Goal: Task Accomplishment & Management: Manage account settings

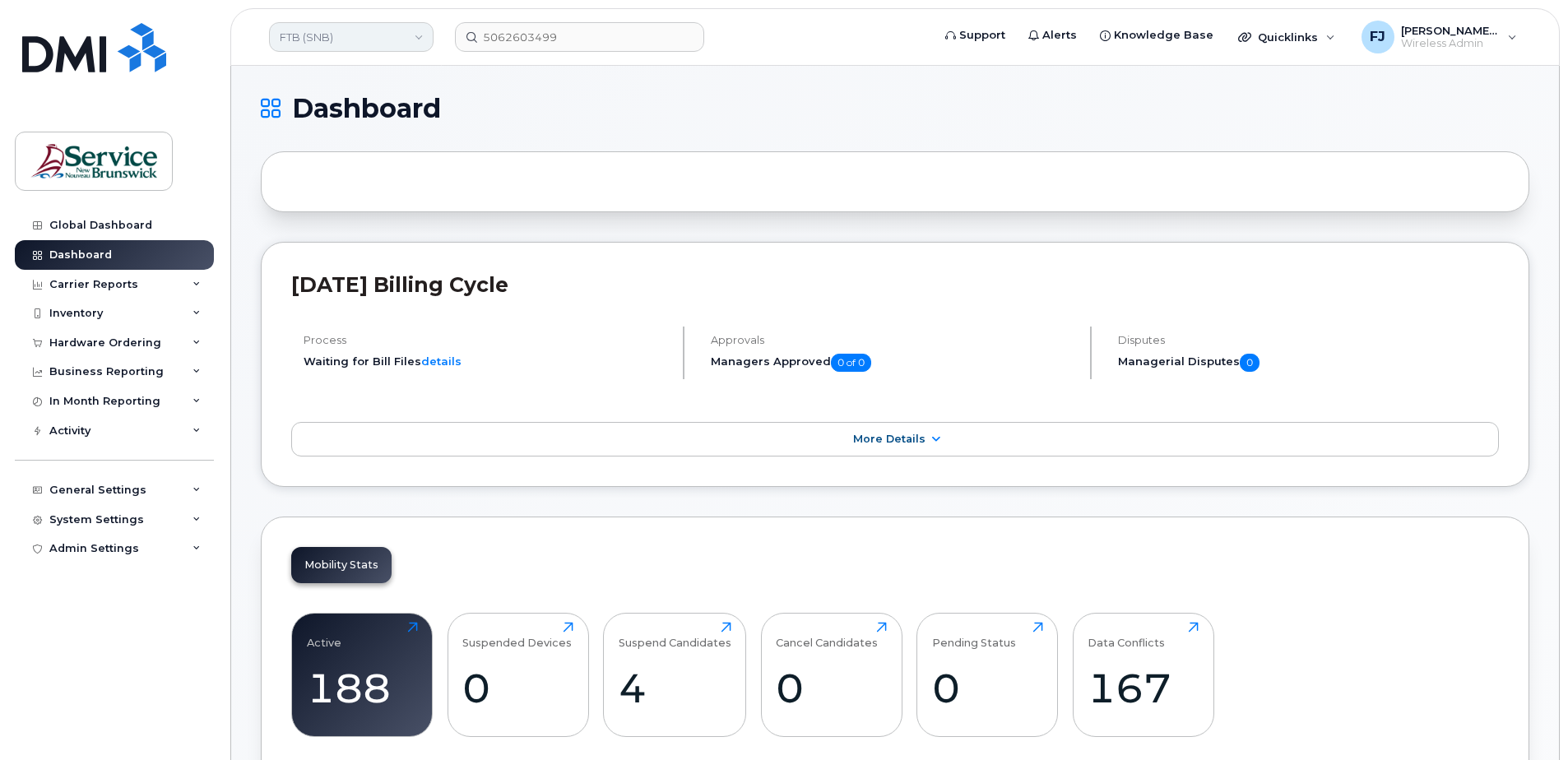
click at [344, 42] on link "FTB (SNB)" at bounding box center [351, 37] width 165 height 30
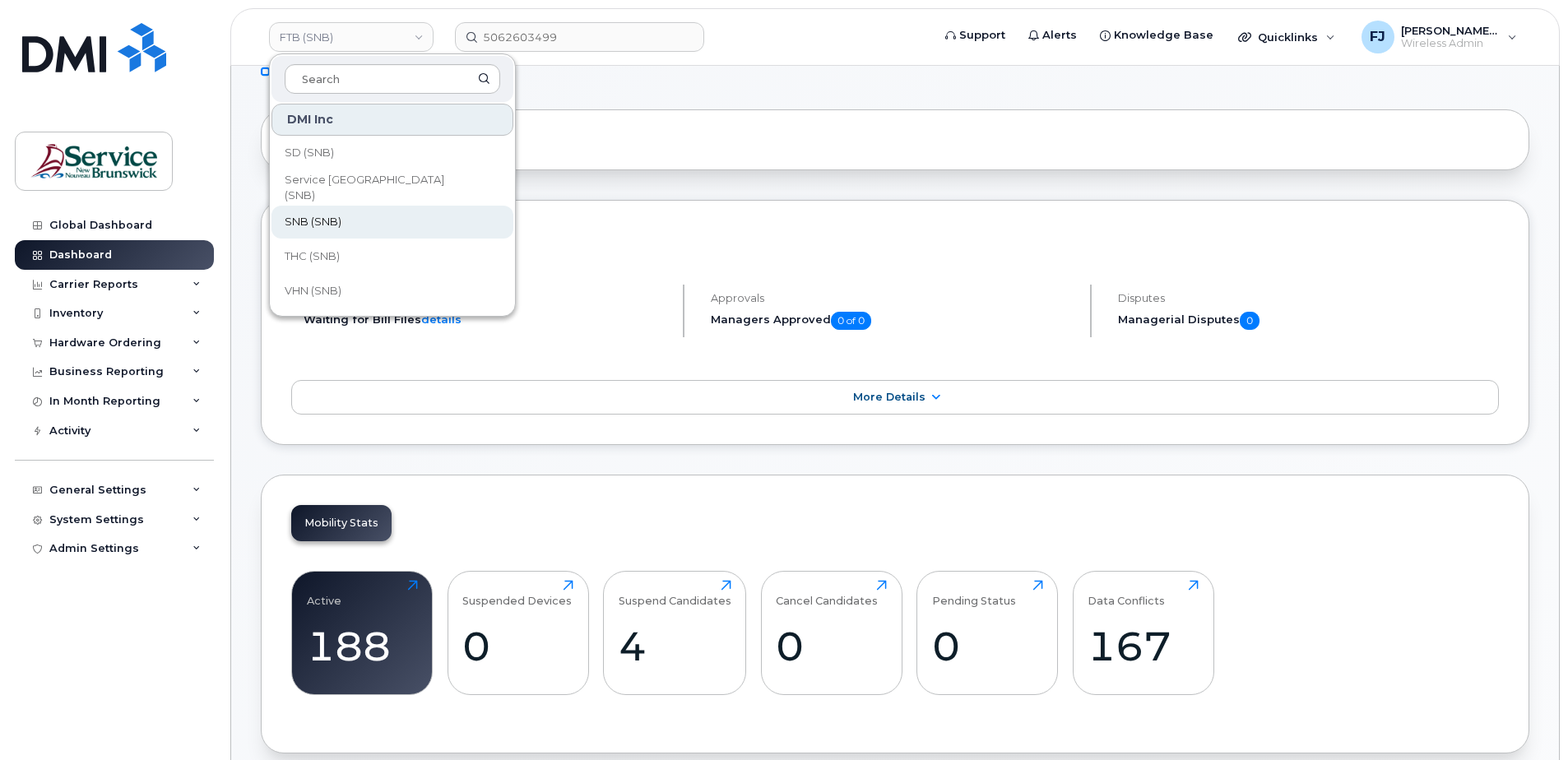
scroll to position [82, 0]
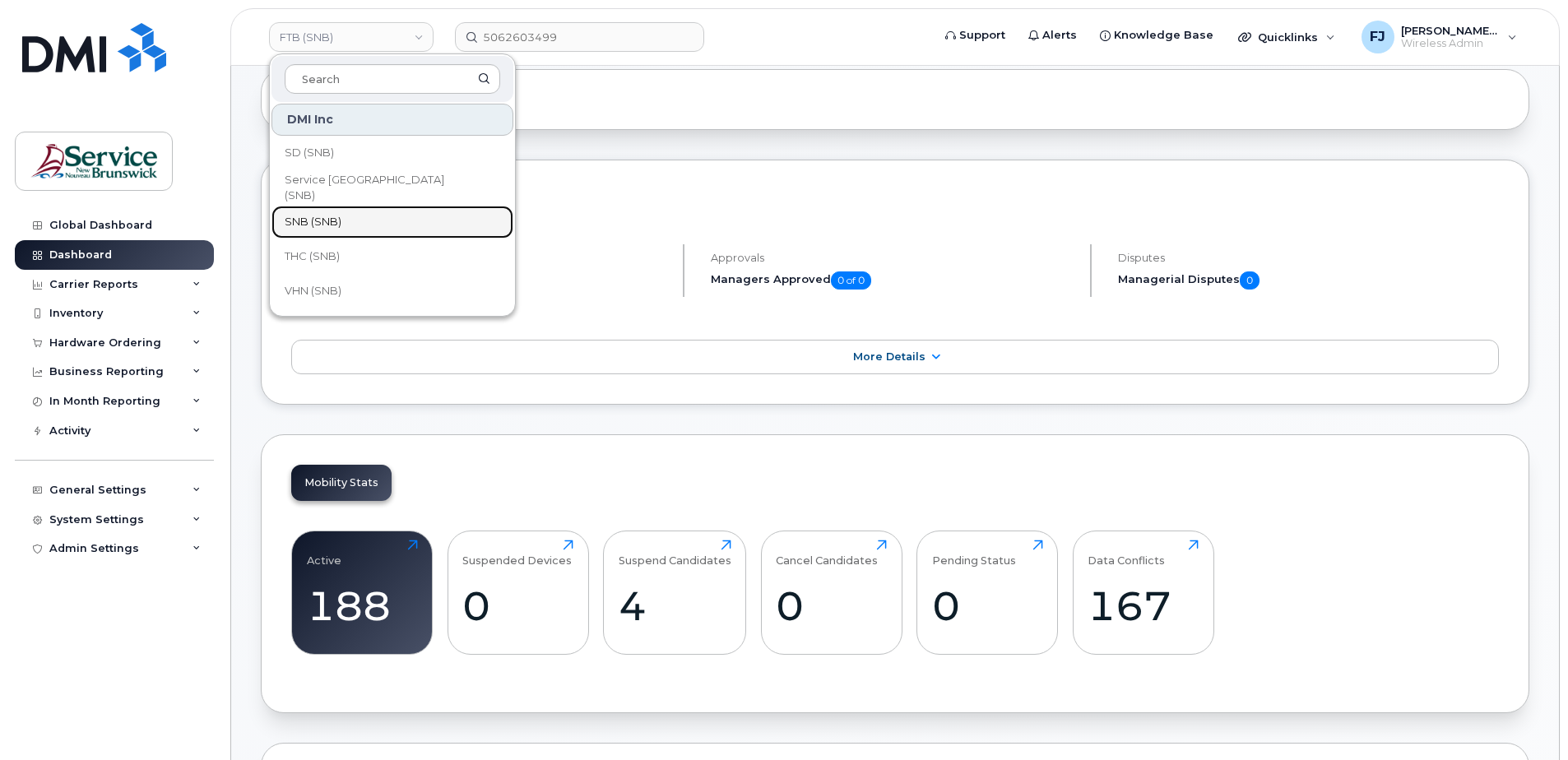
click at [328, 221] on span "SNB (SNB)" at bounding box center [313, 222] width 57 height 16
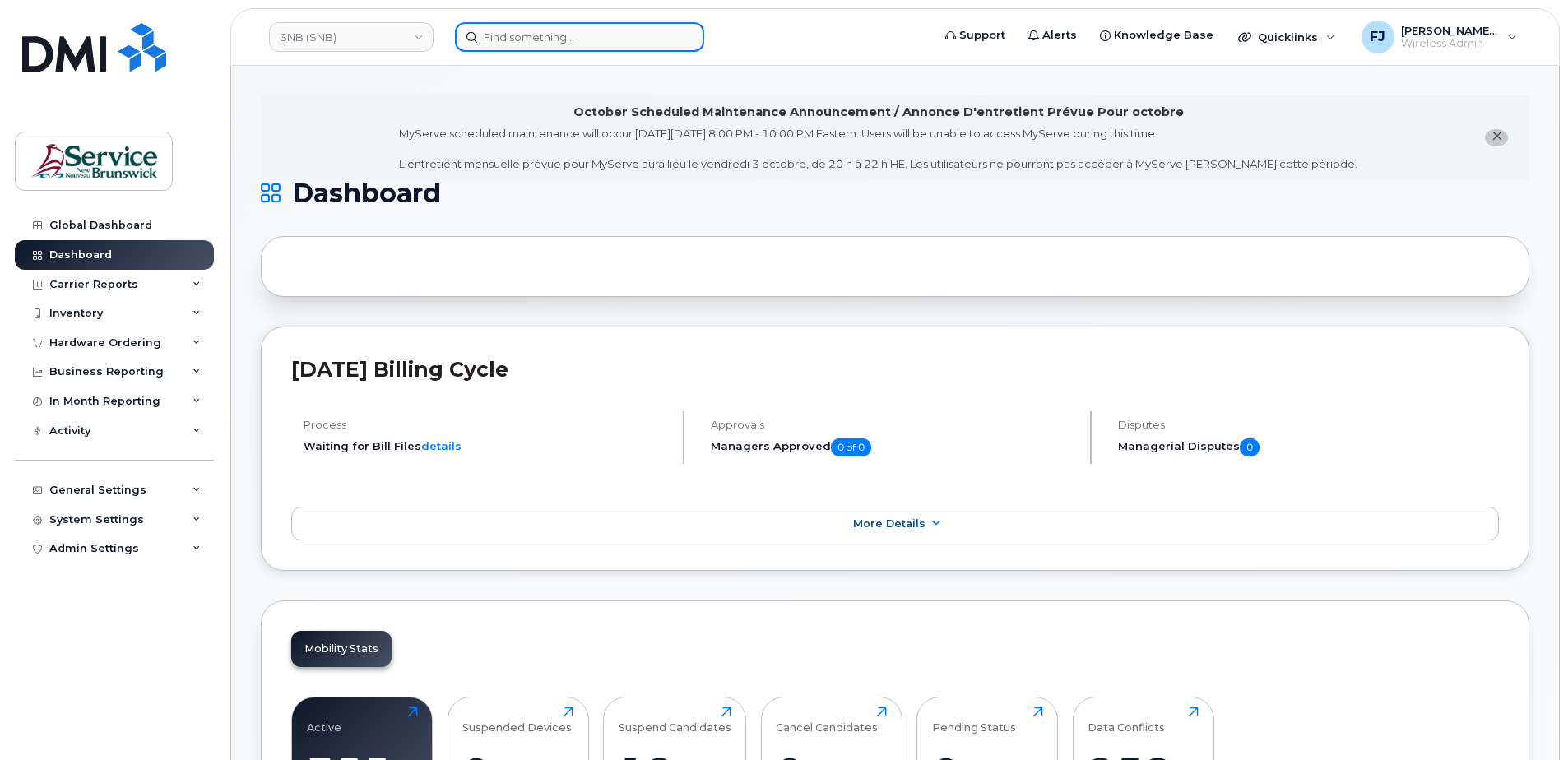
click at [573, 46] on input at bounding box center [579, 37] width 250 height 30
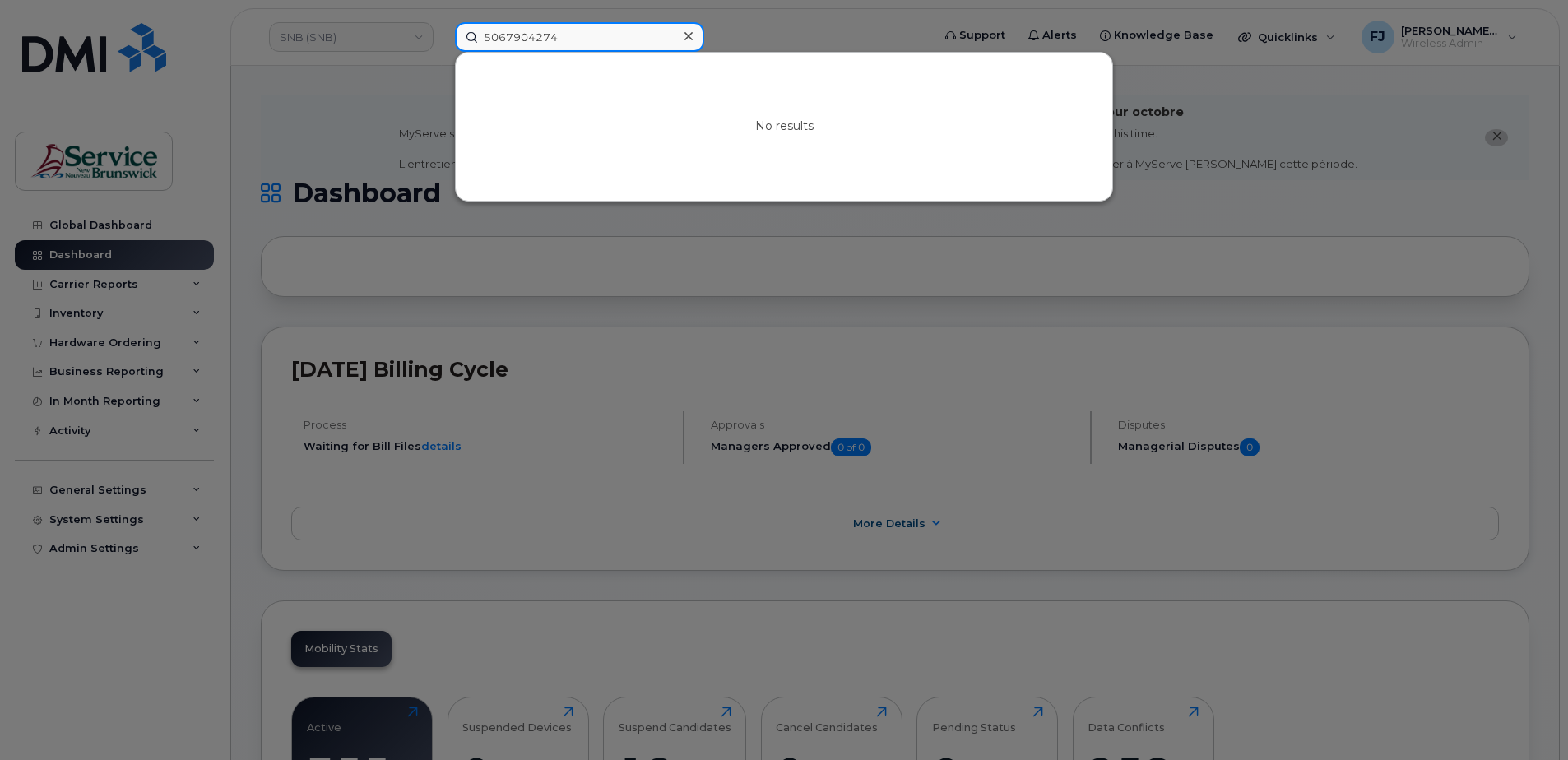
type input "5067904274"
click at [551, 41] on input "5067904274" at bounding box center [579, 37] width 250 height 30
click at [594, 39] on input "5067904274" at bounding box center [579, 37] width 250 height 30
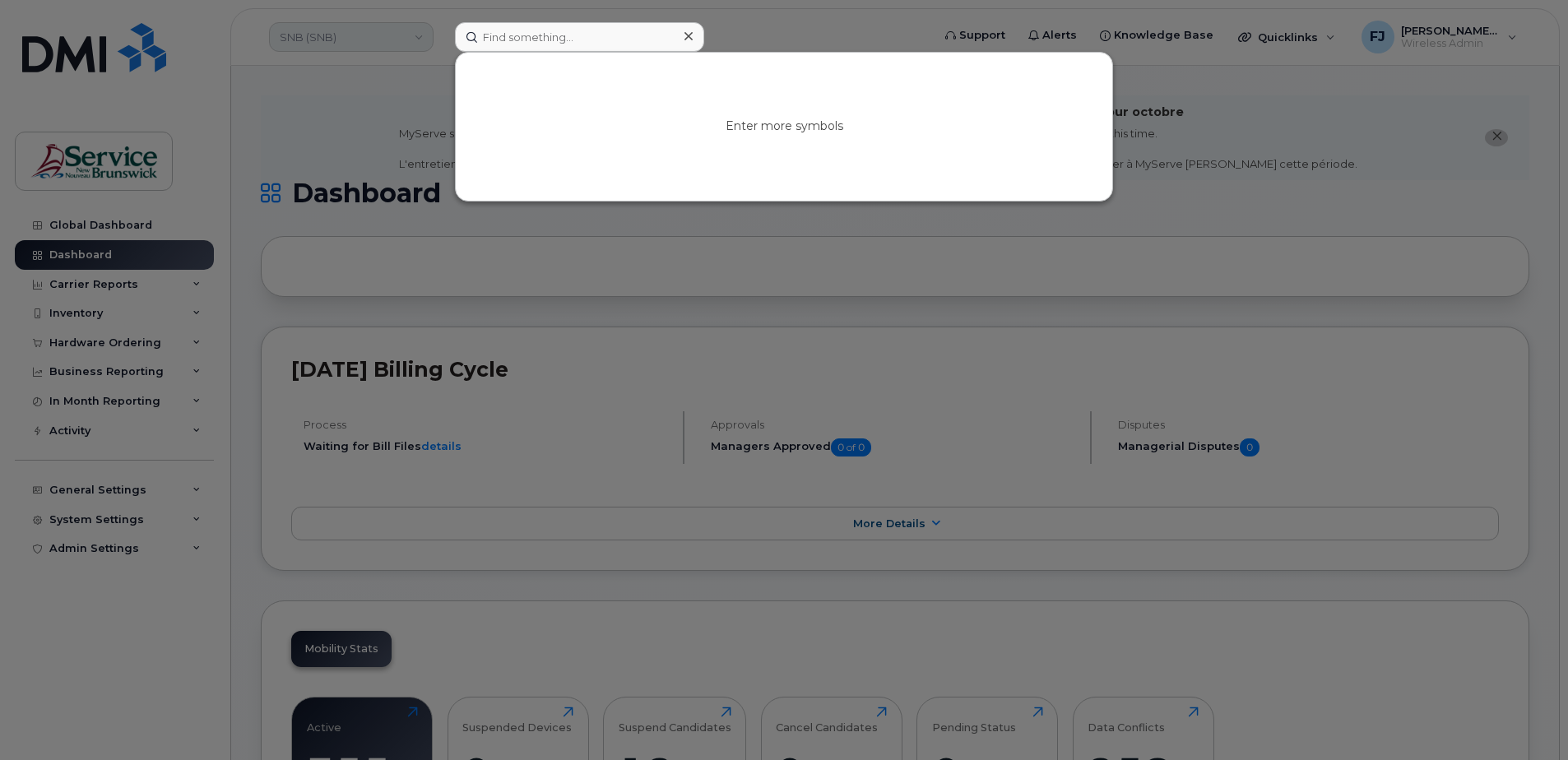
click at [370, 34] on div at bounding box center [784, 380] width 1568 height 760
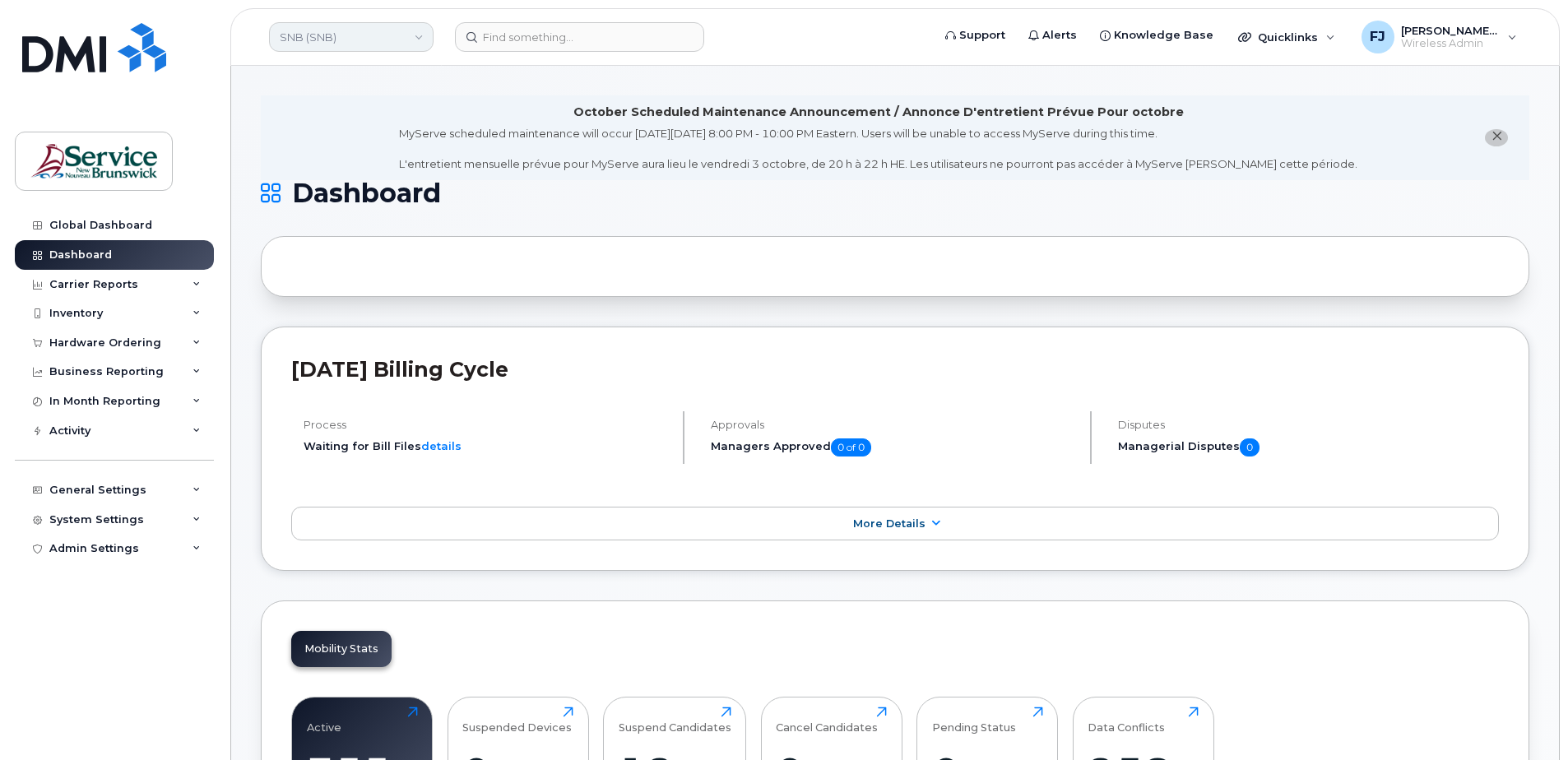
click at [392, 36] on link "SNB (SNB)" at bounding box center [351, 37] width 165 height 30
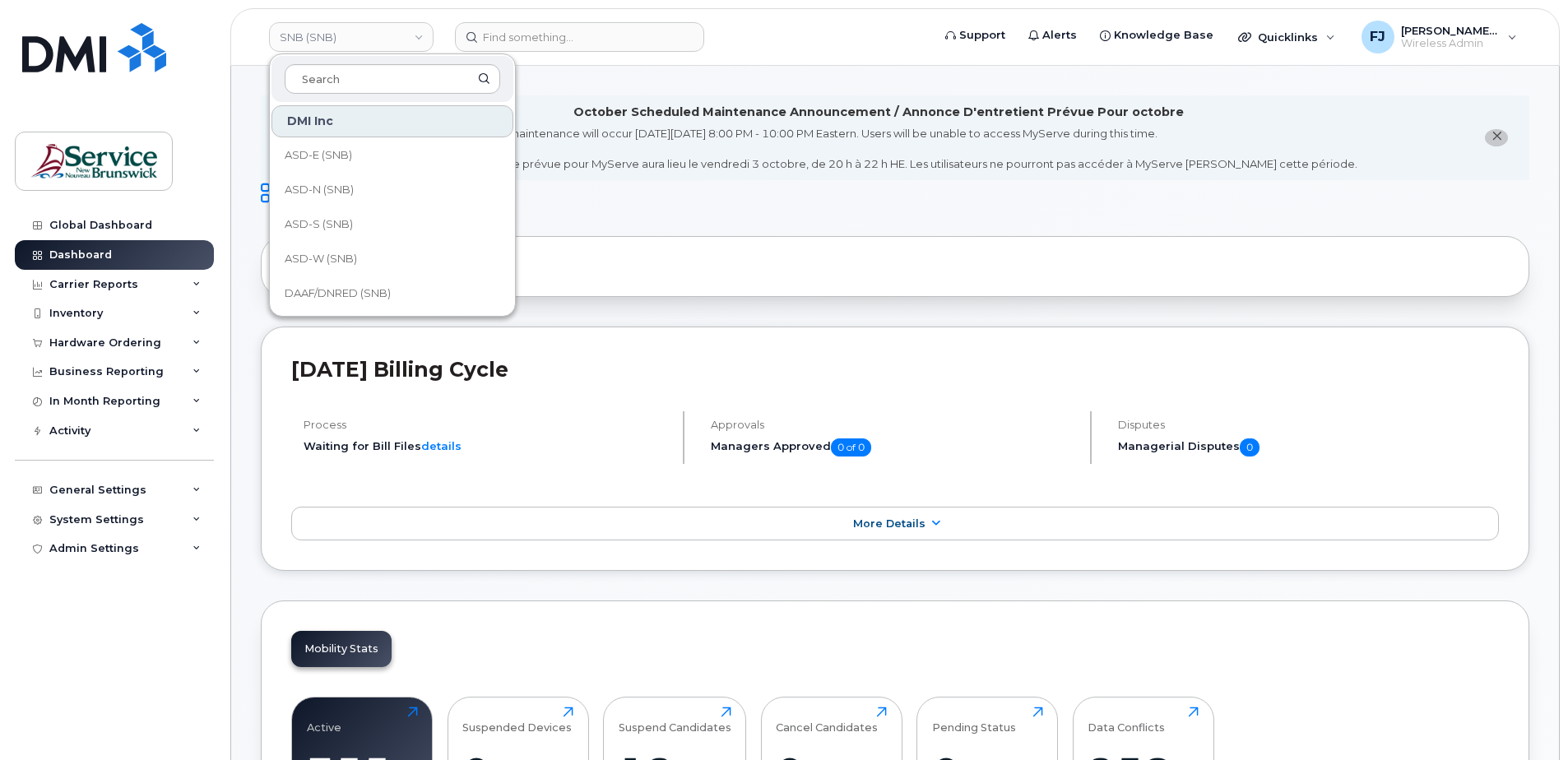
click at [721, 108] on div "October Scheduled Maintenance Announcement / Annonce D'entretient Prévue Pour o…" at bounding box center [878, 112] width 610 height 17
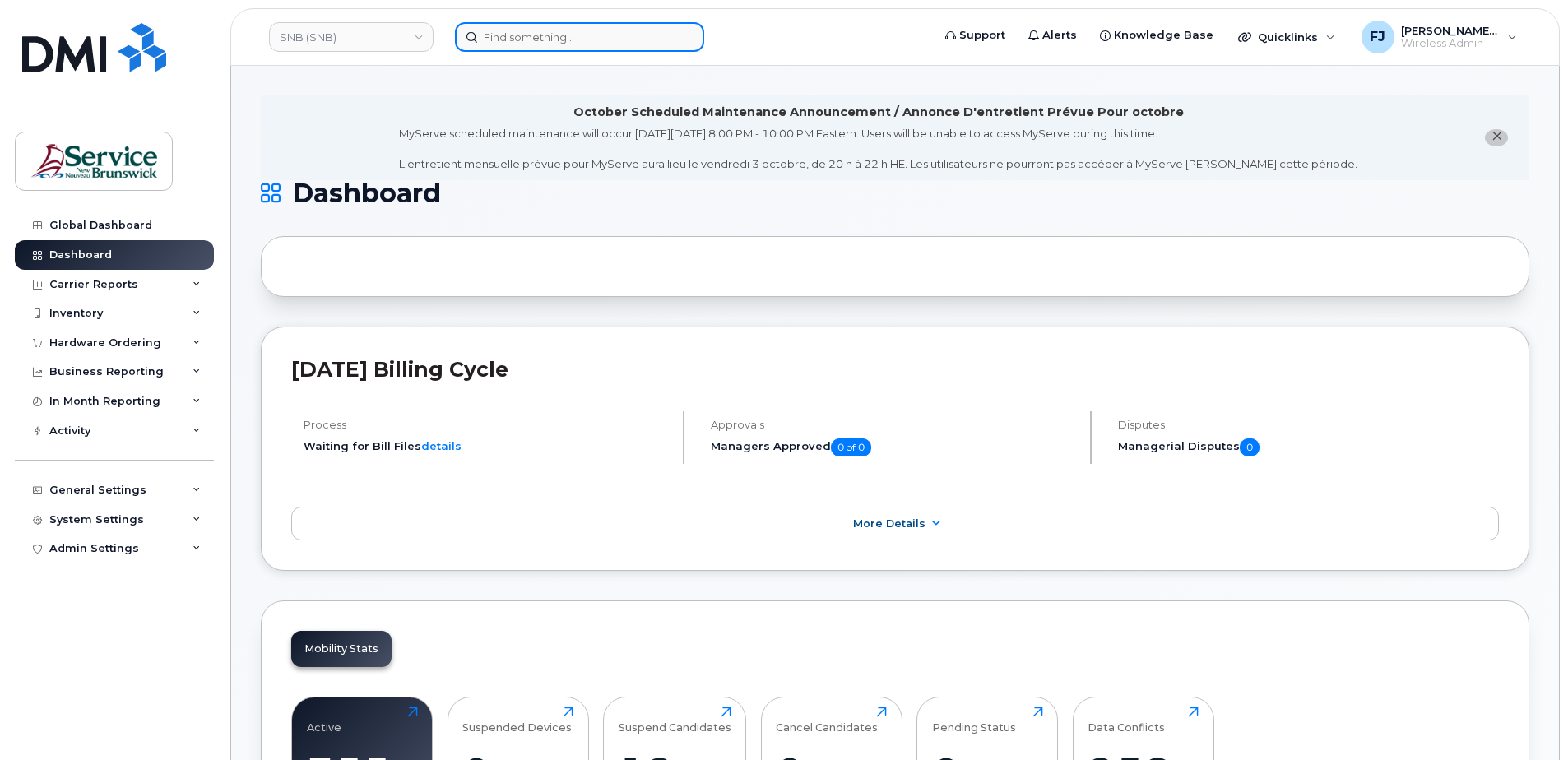
click at [534, 37] on input at bounding box center [579, 37] width 250 height 30
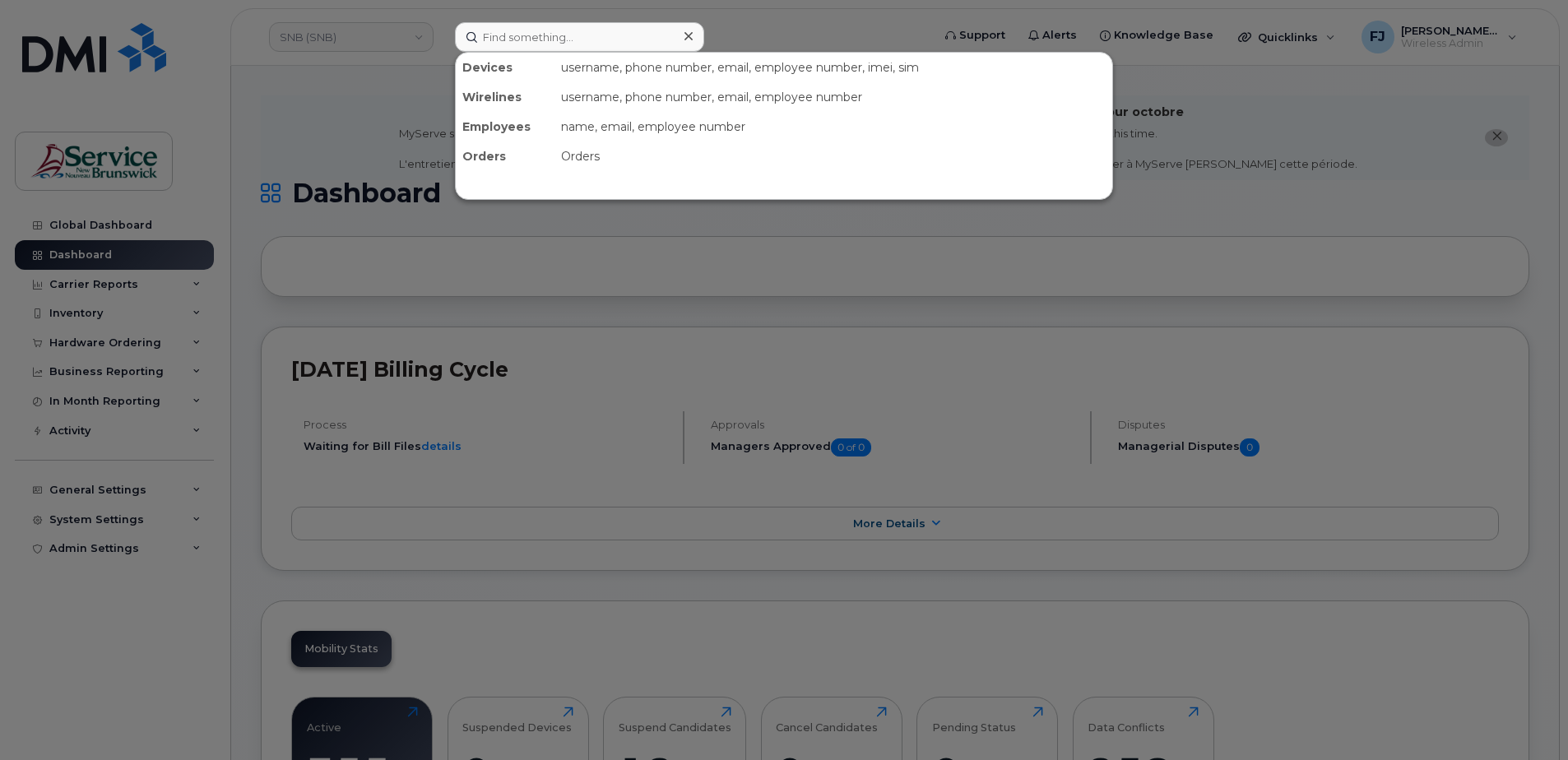
click at [443, 180] on div at bounding box center [784, 380] width 1568 height 760
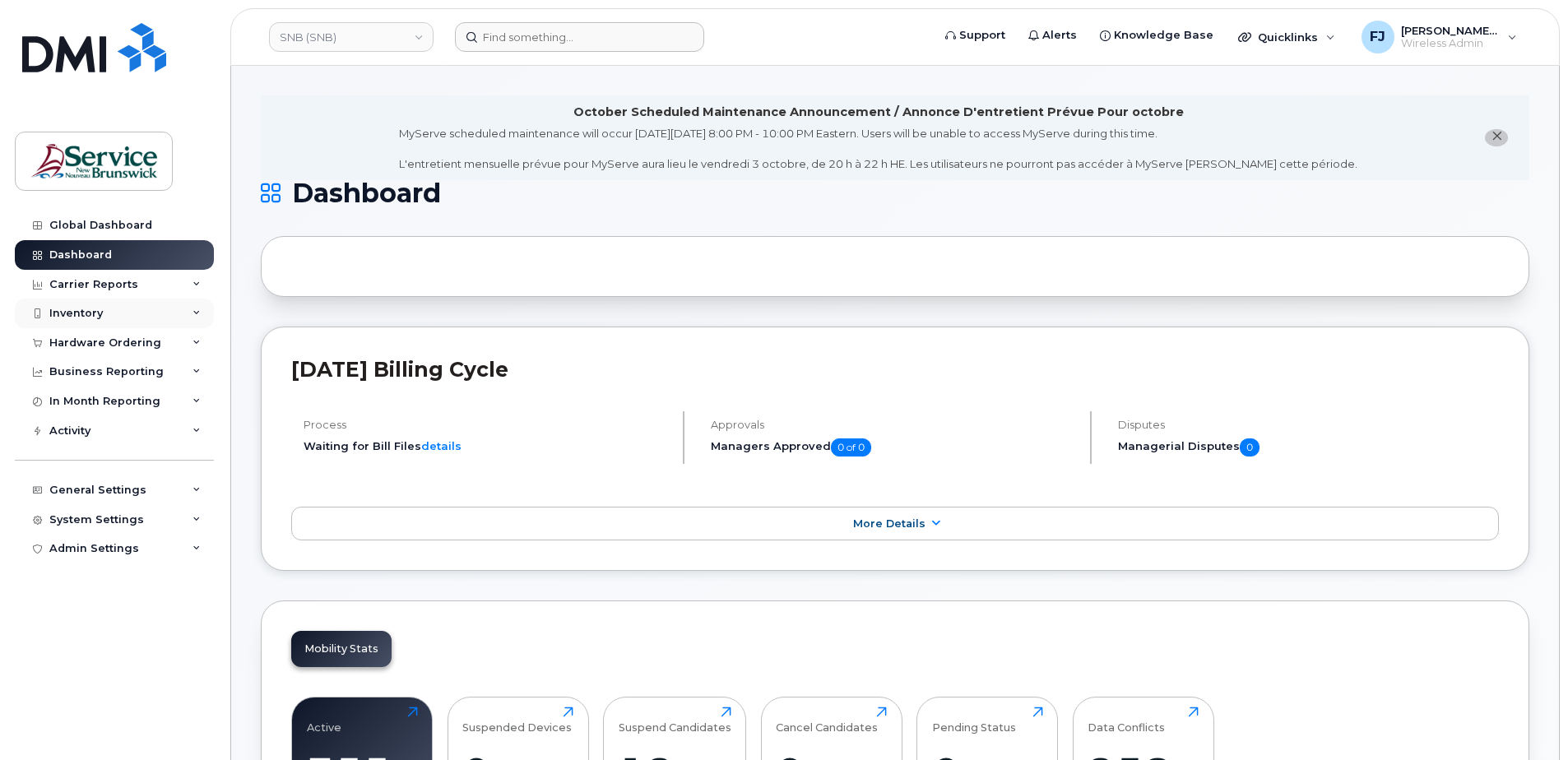
click at [158, 311] on div "Inventory" at bounding box center [114, 314] width 199 height 30
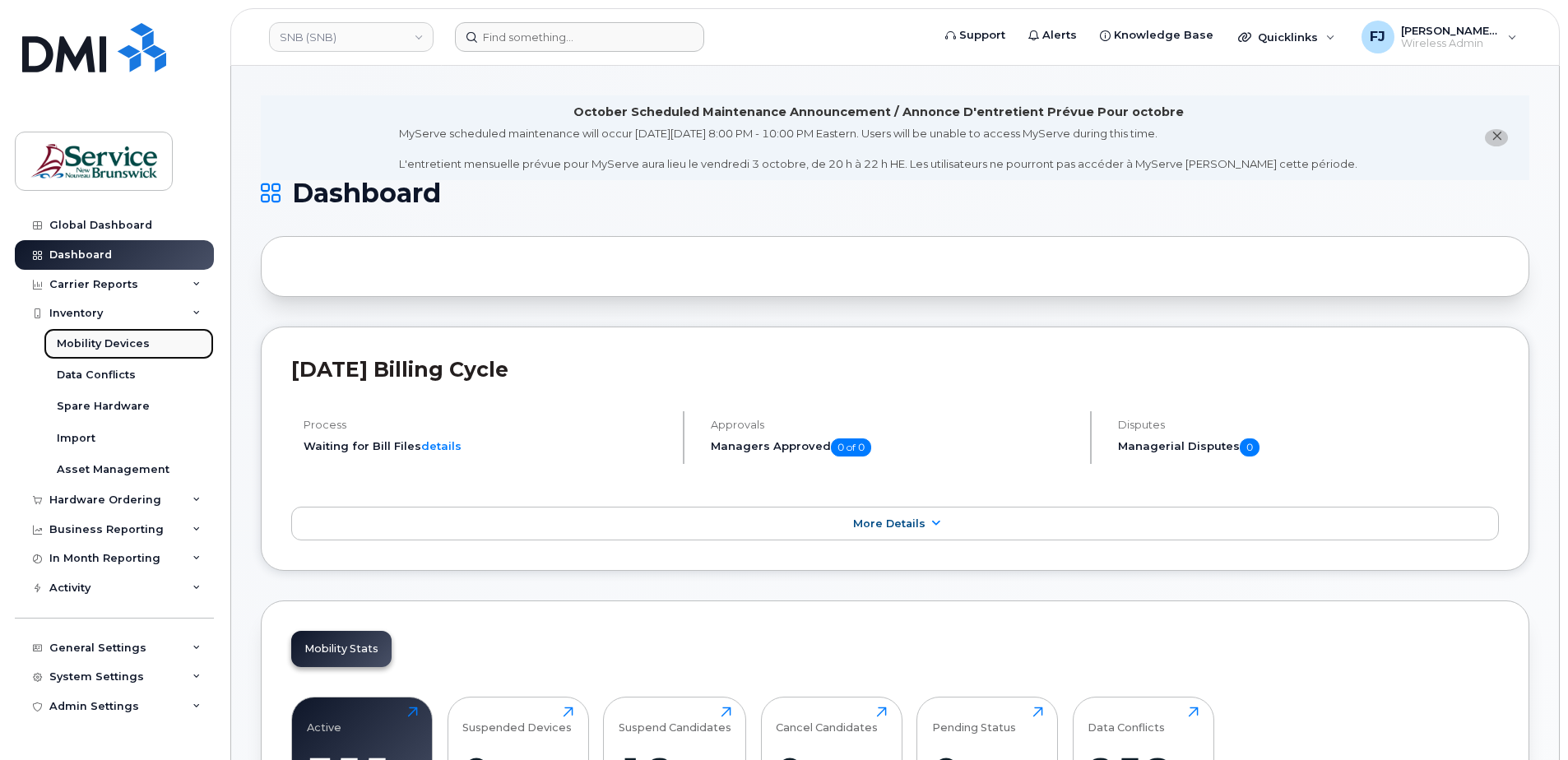
click at [120, 343] on div "Mobility Devices" at bounding box center [103, 344] width 93 height 15
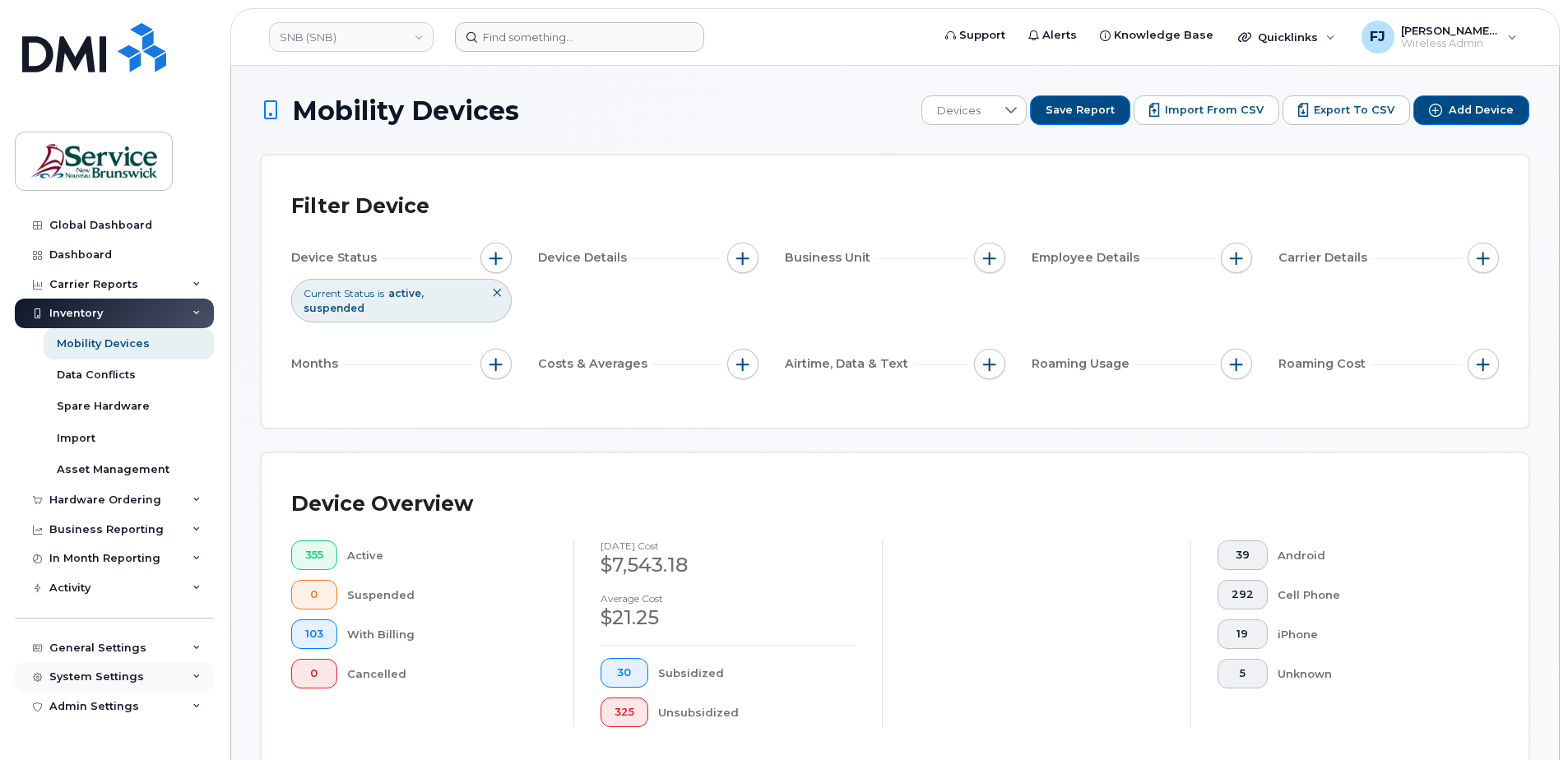
click at [147, 677] on div "System Settings" at bounding box center [114, 677] width 199 height 30
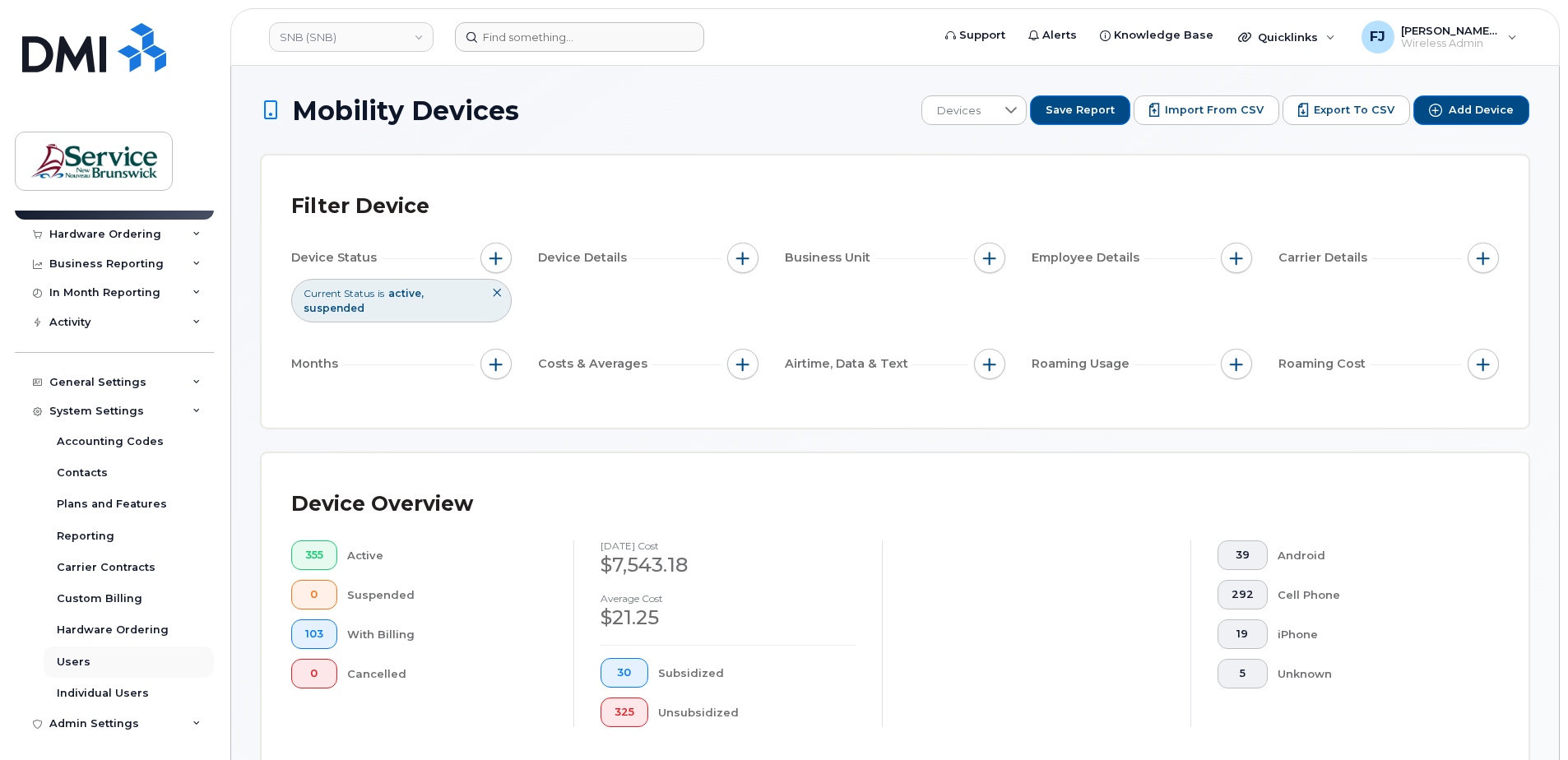
scroll to position [269, 0]
click at [77, 660] on div "Users" at bounding box center [74, 659] width 34 height 15
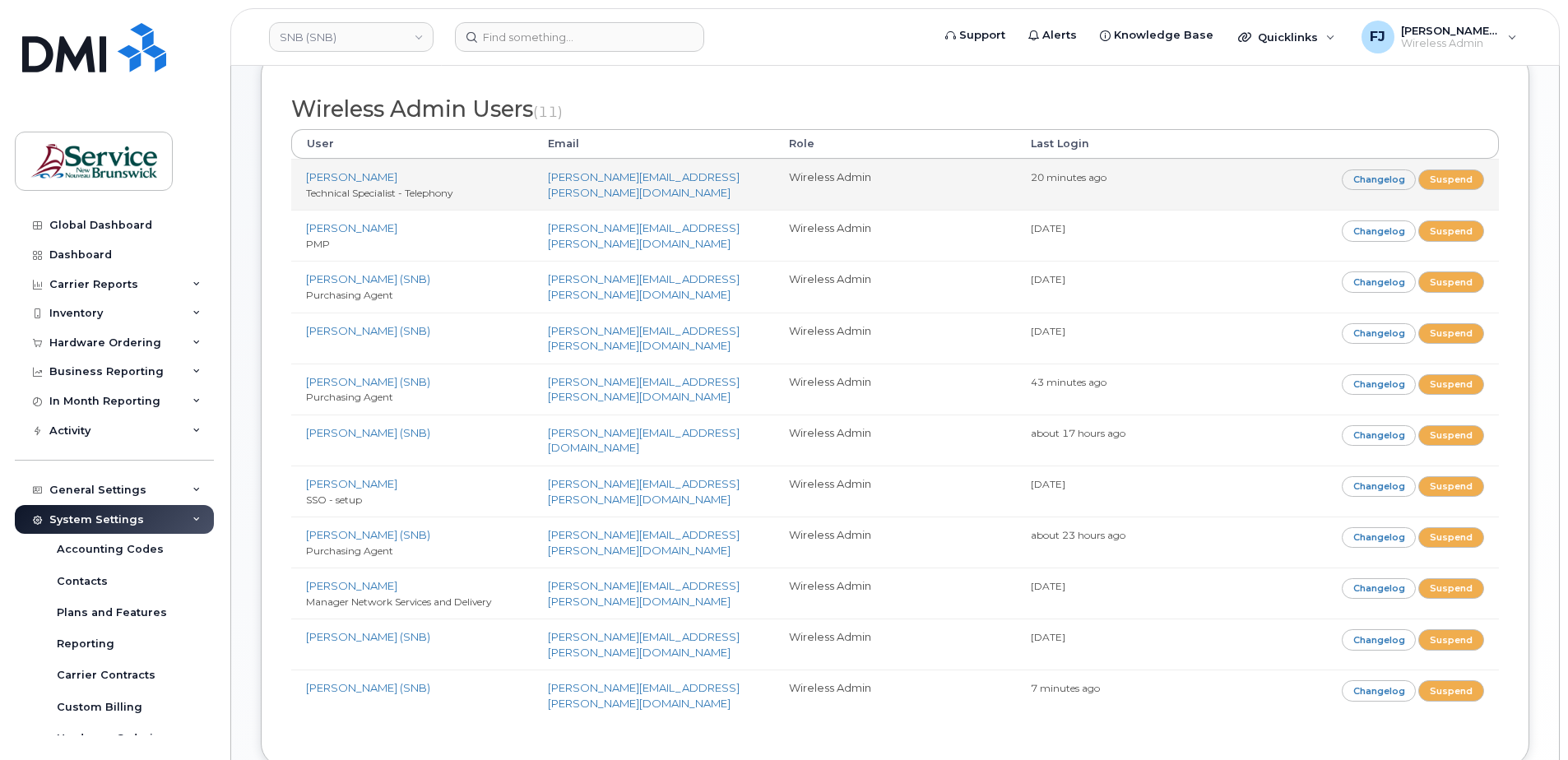
scroll to position [329, 0]
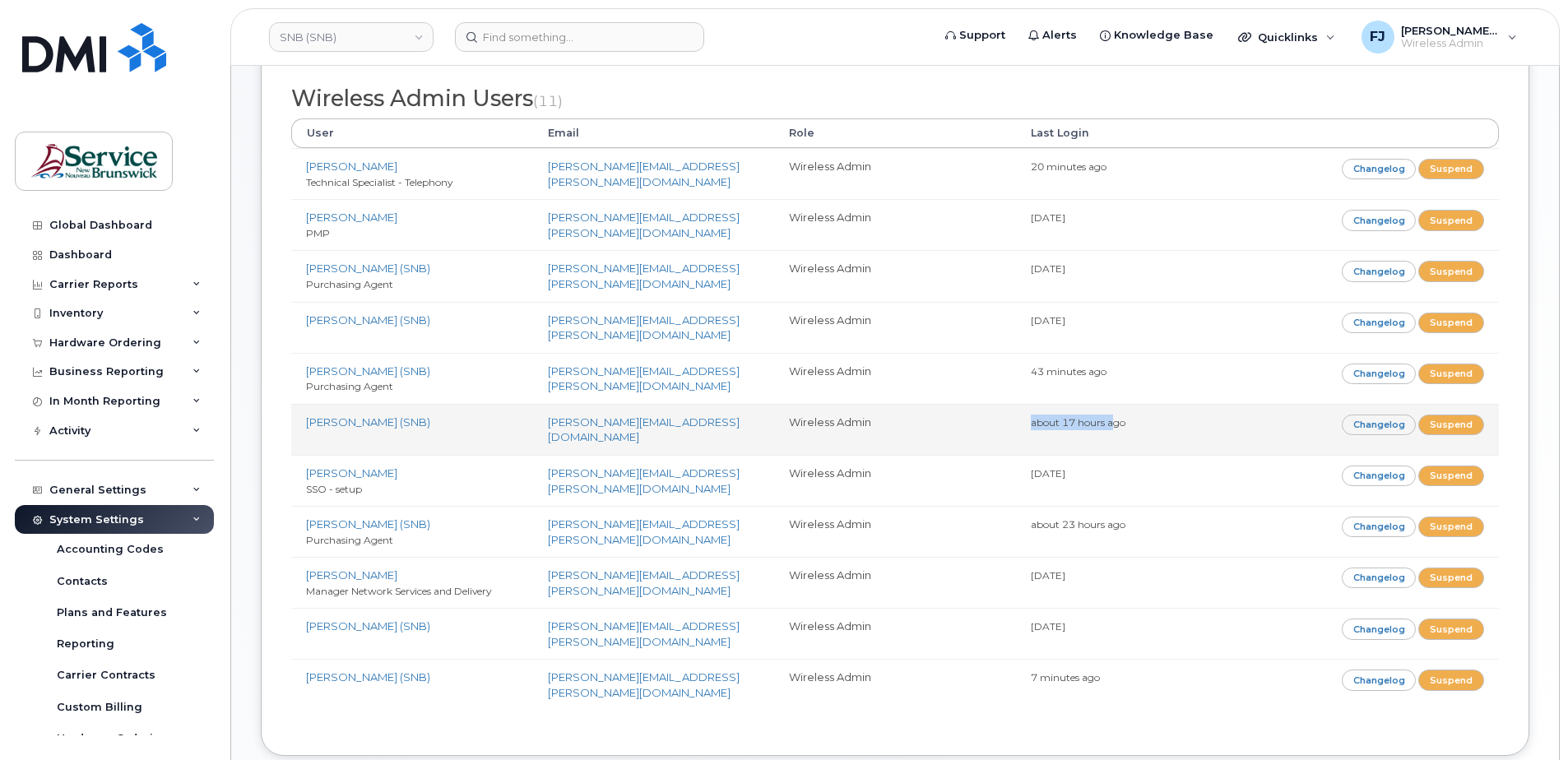
drag, startPoint x: 1091, startPoint y: 408, endPoint x: 1024, endPoint y: 404, distance: 67.1
click at [1024, 404] on td "about 17 hours ago" at bounding box center [1137, 428] width 242 height 51
drag, startPoint x: 1024, startPoint y: 404, endPoint x: 1017, endPoint y: 409, distance: 8.6
click at [1017, 409] on td "about 17 hours ago" at bounding box center [1137, 428] width 242 height 51
drag, startPoint x: 1036, startPoint y: 416, endPoint x: 1163, endPoint y: 420, distance: 127.1
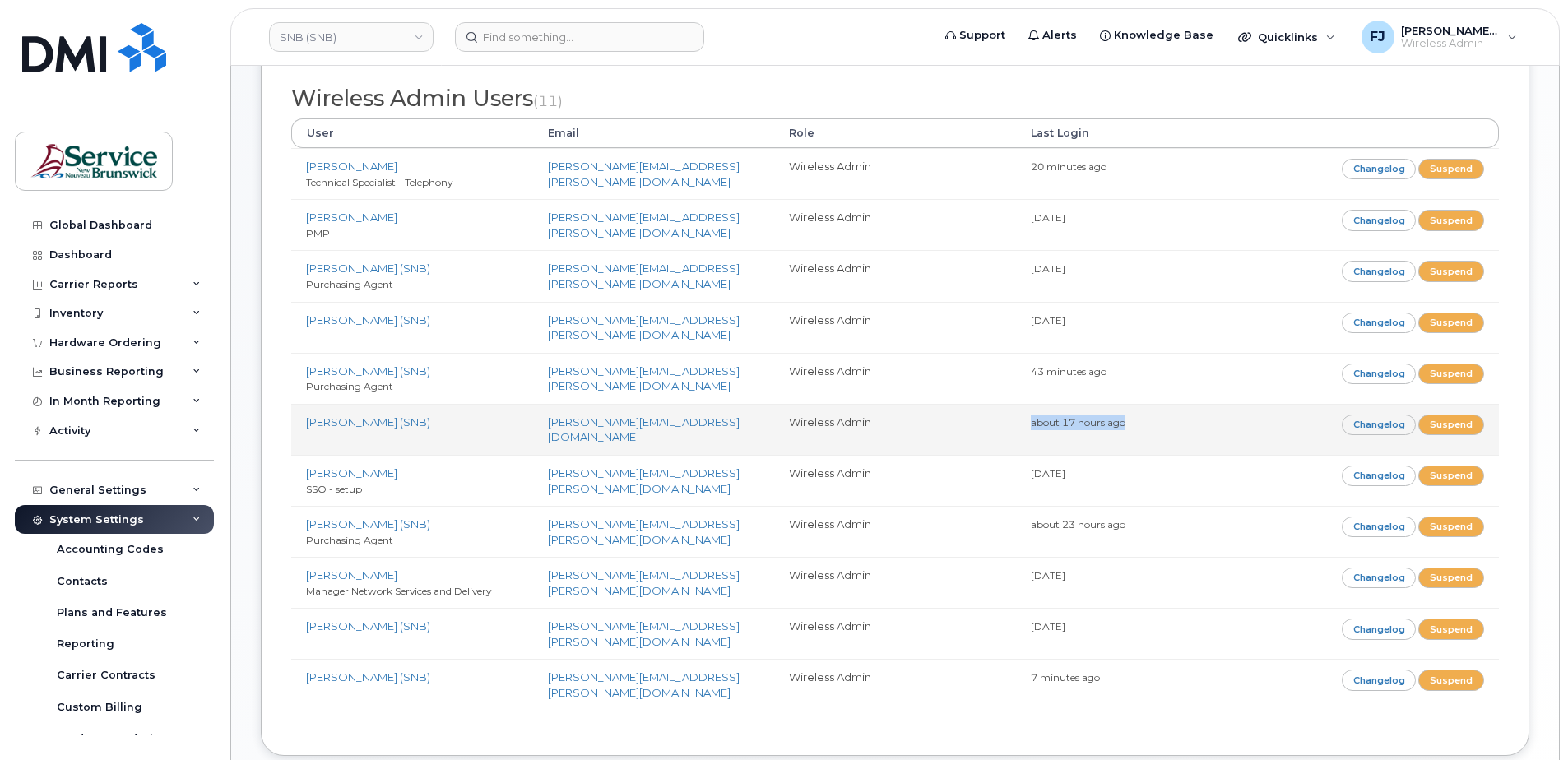
click at [1163, 420] on td "about 17 hours ago" at bounding box center [1137, 428] width 242 height 51
drag, startPoint x: 1163, startPoint y: 420, endPoint x: 1195, endPoint y: 420, distance: 32.0
click at [1195, 420] on td "about 17 hours ago" at bounding box center [1137, 428] width 242 height 51
click at [1385, 414] on link "Changelog" at bounding box center [1378, 424] width 75 height 21
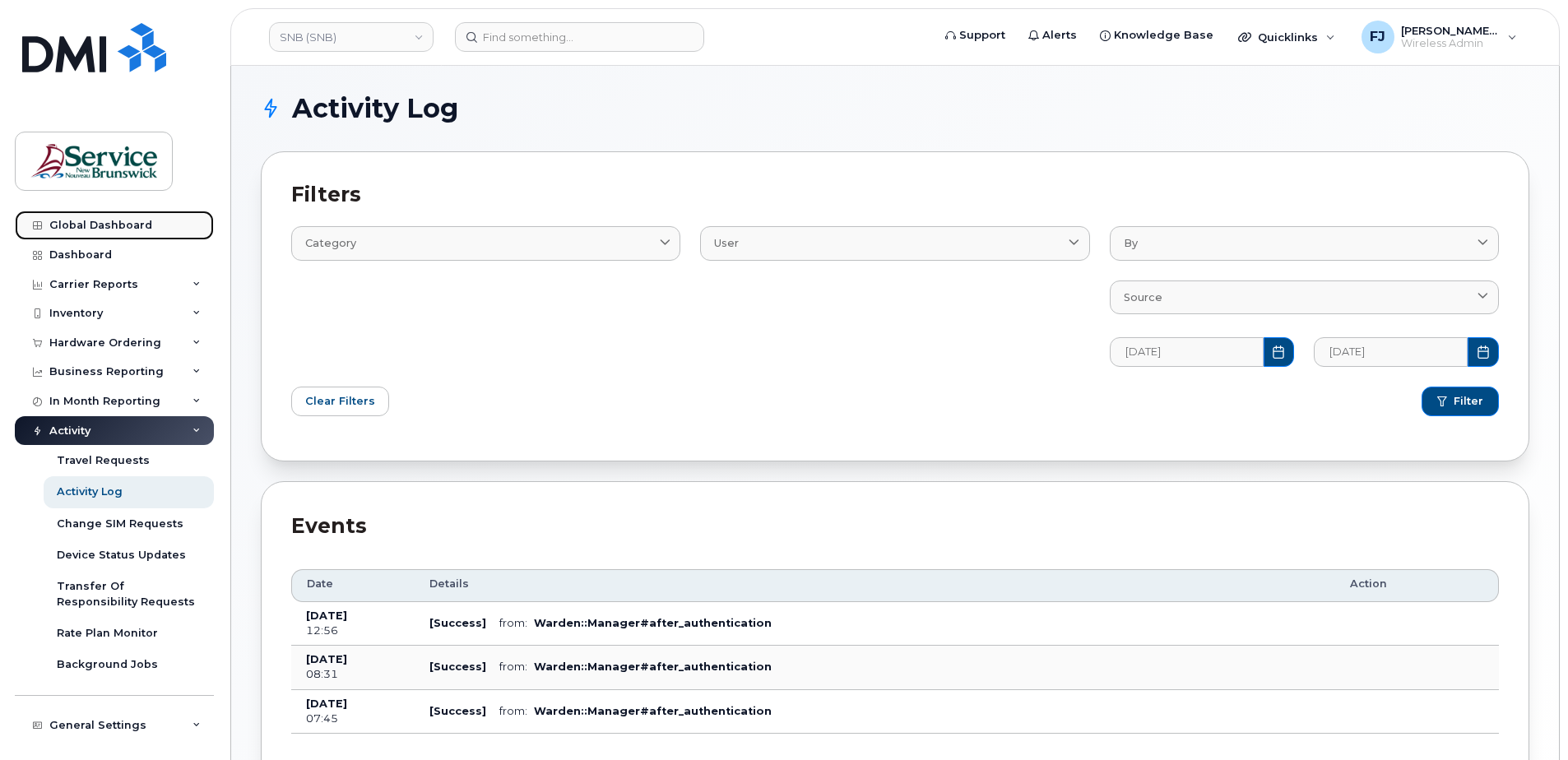
click at [91, 225] on div "Global Dashboard" at bounding box center [100, 225] width 103 height 13
